Goal: Task Accomplishment & Management: Complete application form

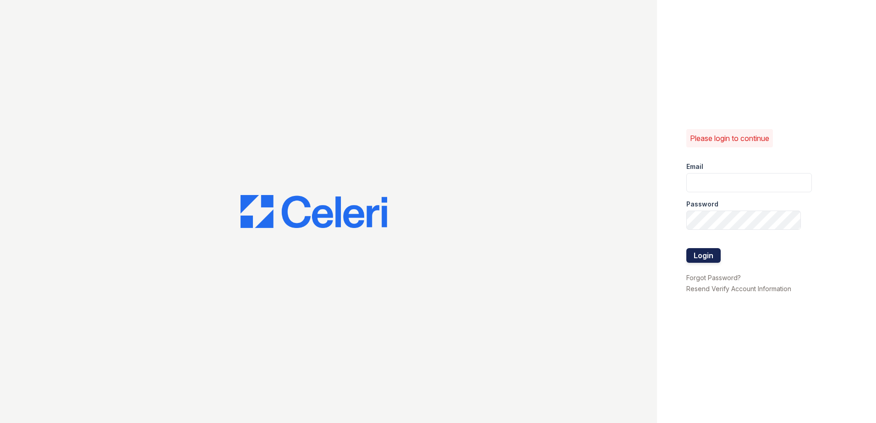
type input "[EMAIL_ADDRESS][DOMAIN_NAME]"
click at [401, 257] on button "Login" at bounding box center [704, 255] width 34 height 15
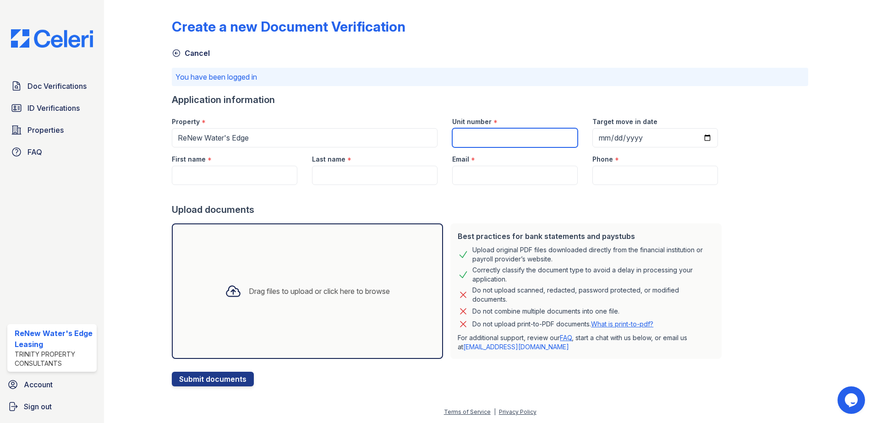
click at [481, 137] on input "Unit number" at bounding box center [515, 137] width 126 height 19
type input "J201"
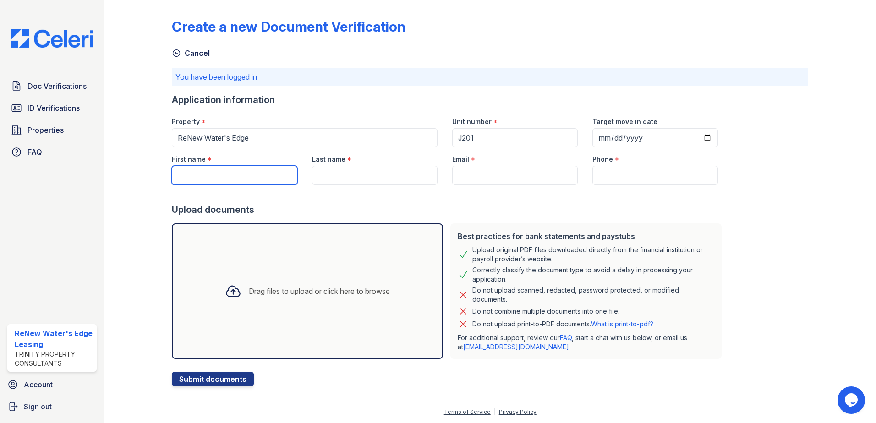
click at [204, 171] on input "First name" at bounding box center [235, 175] width 126 height 19
click at [204, 171] on input "Joseph" at bounding box center [235, 175] width 126 height 19
type input "[PERSON_NAME] [PERSON_NAME]"
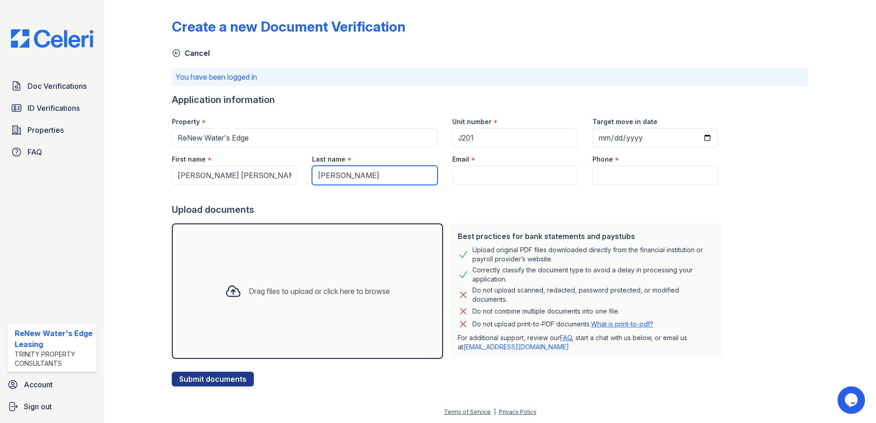
type input "[PERSON_NAME]"
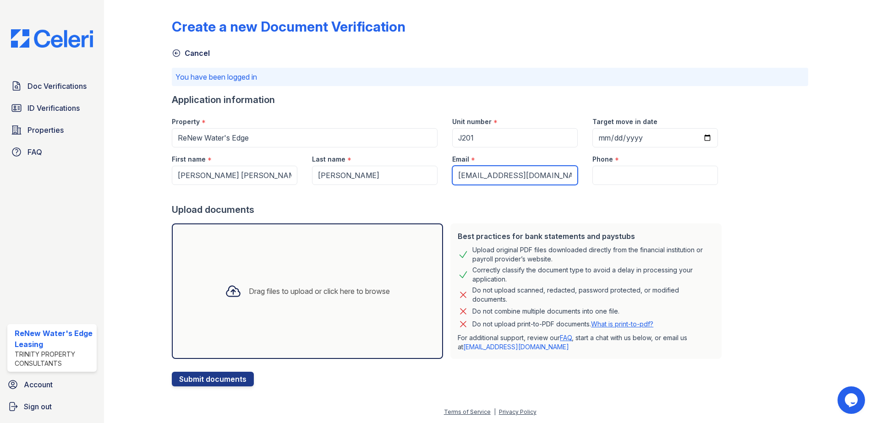
type input "[EMAIL_ADDRESS][DOMAIN_NAME]"
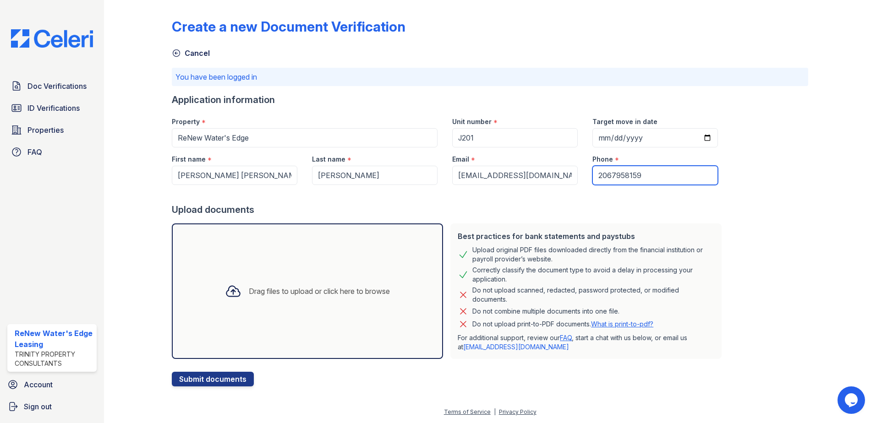
type input "2067958159"
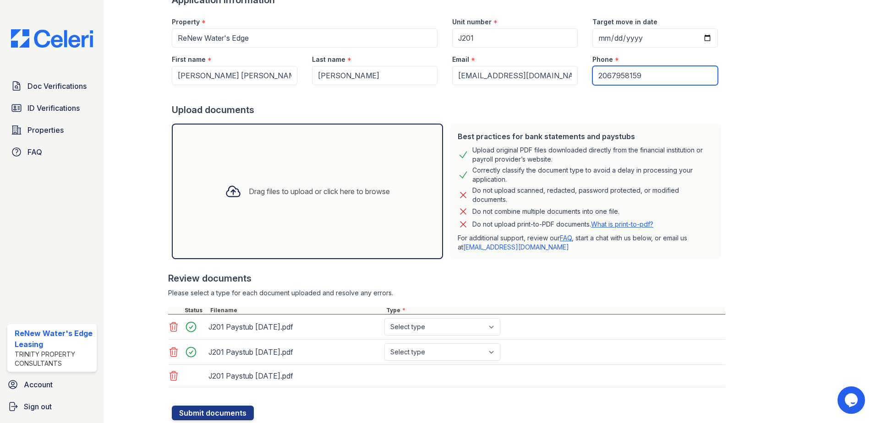
scroll to position [128, 0]
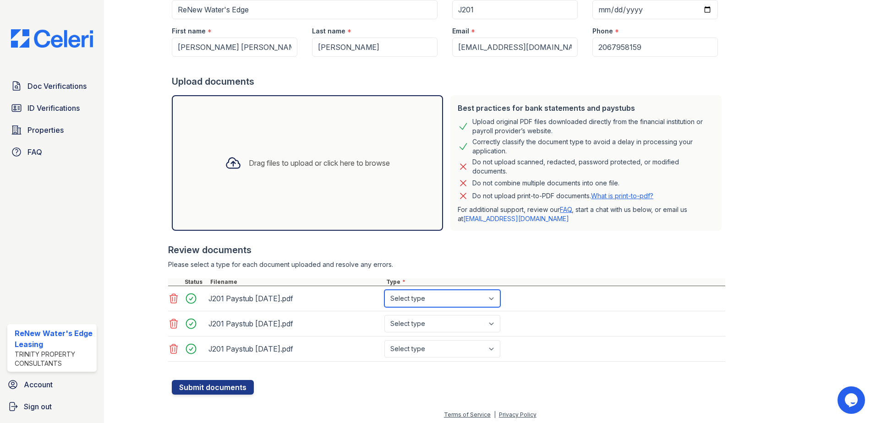
click at [469, 301] on select "Select type Paystub Bank Statement Offer Letter Tax Documents Benefit Award Let…" at bounding box center [443, 298] width 116 height 17
select select "paystub"
click at [385, 290] on select "Select type Paystub Bank Statement Offer Letter Tax Documents Benefit Award Let…" at bounding box center [443, 298] width 116 height 17
click at [442, 329] on select "Select type Paystub Bank Statement Offer Letter Tax Documents Benefit Award Let…" at bounding box center [443, 323] width 116 height 17
select select "paystub"
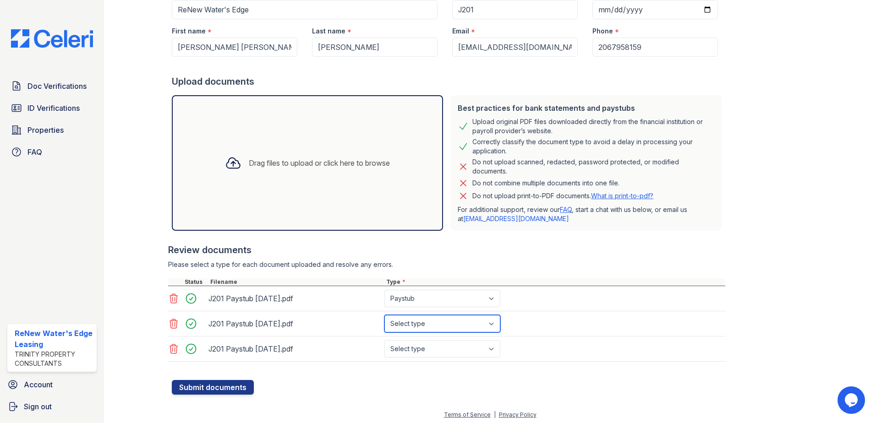
click at [385, 315] on select "Select type Paystub Bank Statement Offer Letter Tax Documents Benefit Award Let…" at bounding box center [443, 323] width 116 height 17
click at [424, 352] on select "Select type Paystub Bank Statement Offer Letter Tax Documents Benefit Award Let…" at bounding box center [443, 349] width 116 height 17
select select "paystub"
click at [385, 341] on select "Select type Paystub Bank Statement Offer Letter Tax Documents Benefit Award Let…" at bounding box center [443, 349] width 116 height 17
click at [212, 390] on button "Submit documents" at bounding box center [213, 387] width 82 height 15
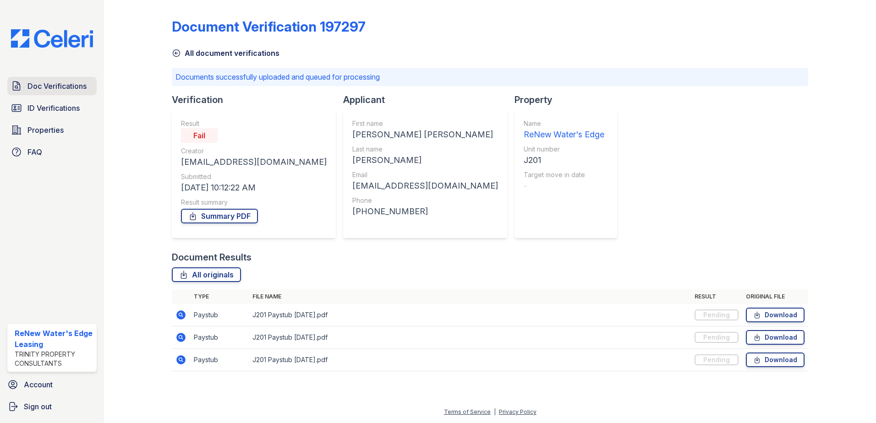
click at [48, 87] on span "Doc Verifications" at bounding box center [56, 86] width 59 height 11
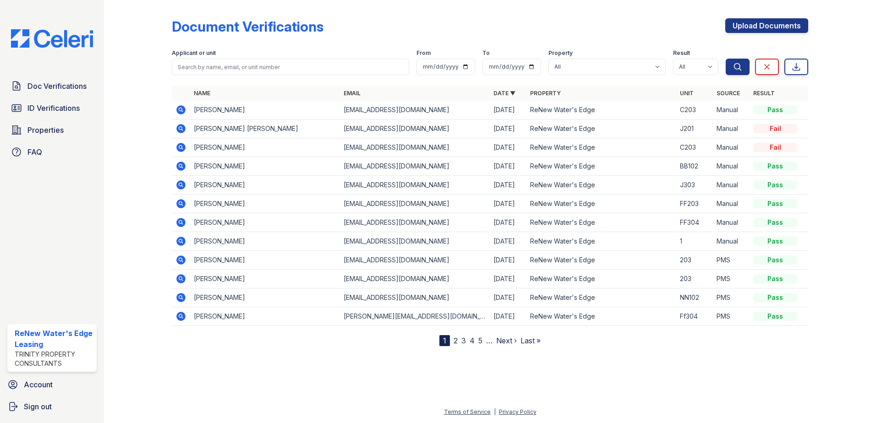
click at [178, 128] on icon at bounding box center [180, 128] width 9 height 9
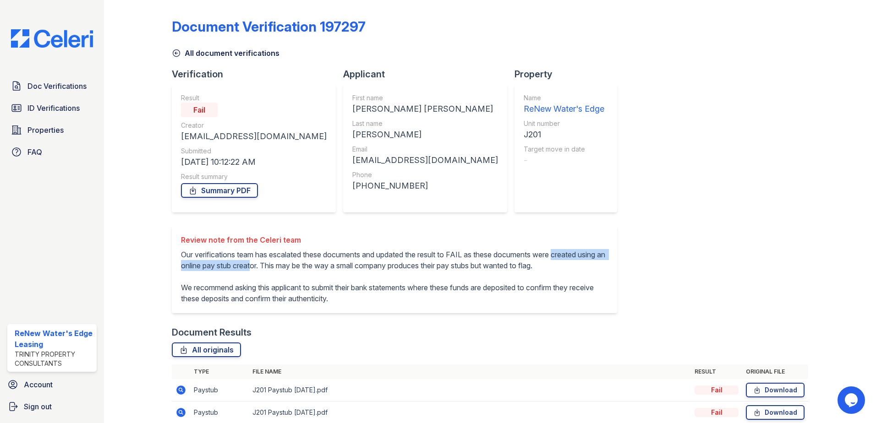
drag, startPoint x: 181, startPoint y: 265, endPoint x: 313, endPoint y: 262, distance: 132.0
click at [313, 262] on p "Our verifications team has escalated these documents and updated the result to …" at bounding box center [394, 276] width 427 height 55
drag, startPoint x: 313, startPoint y: 263, endPoint x: 405, endPoint y: 282, distance: 93.2
click at [405, 282] on p "Our verifications team has escalated these documents and updated the result to …" at bounding box center [394, 276] width 427 height 55
